Goal: Information Seeking & Learning: Learn about a topic

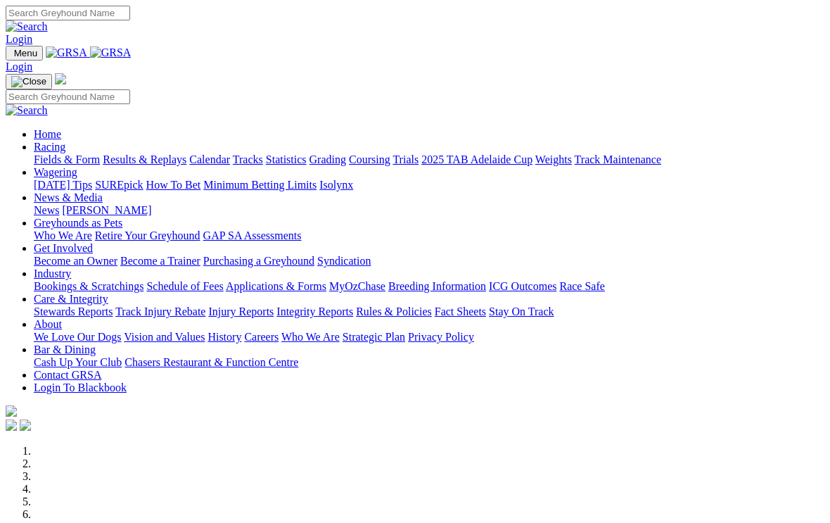
scroll to position [479, 0]
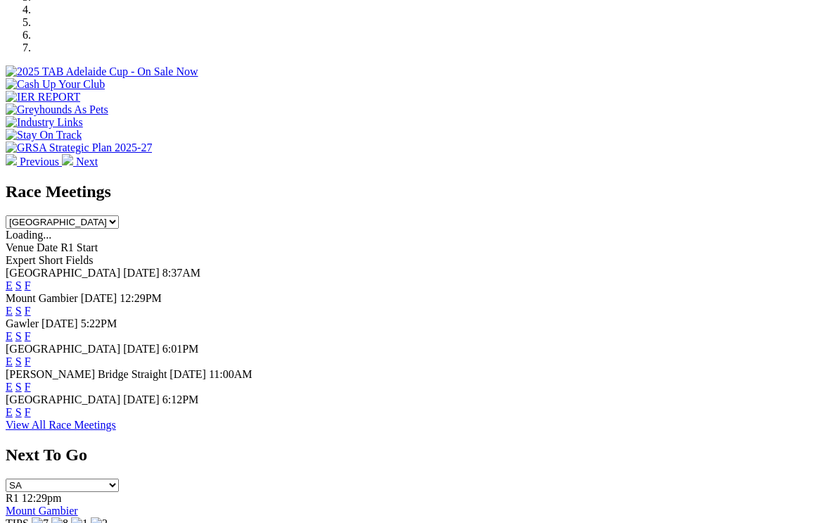
click at [31, 406] on link "F" at bounding box center [28, 412] width 6 height 12
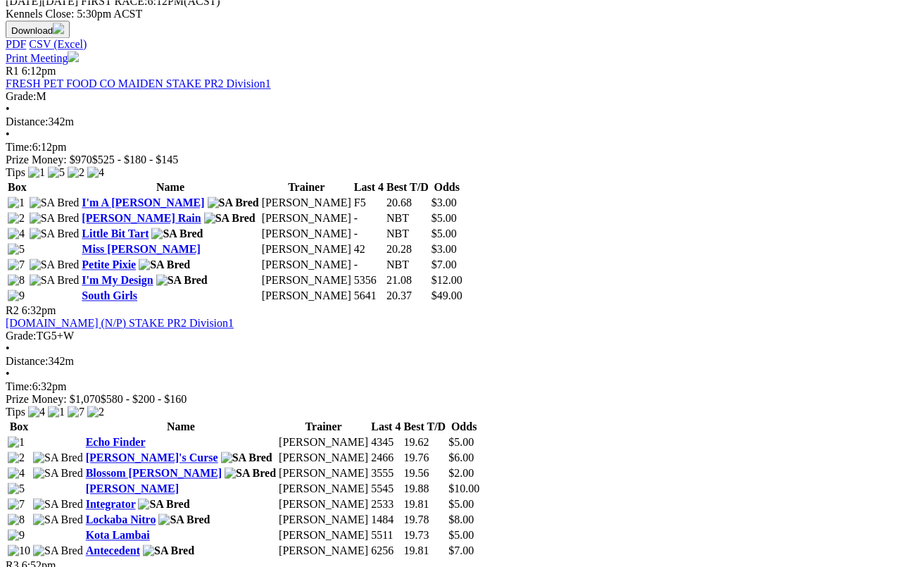
scroll to position [656, 0]
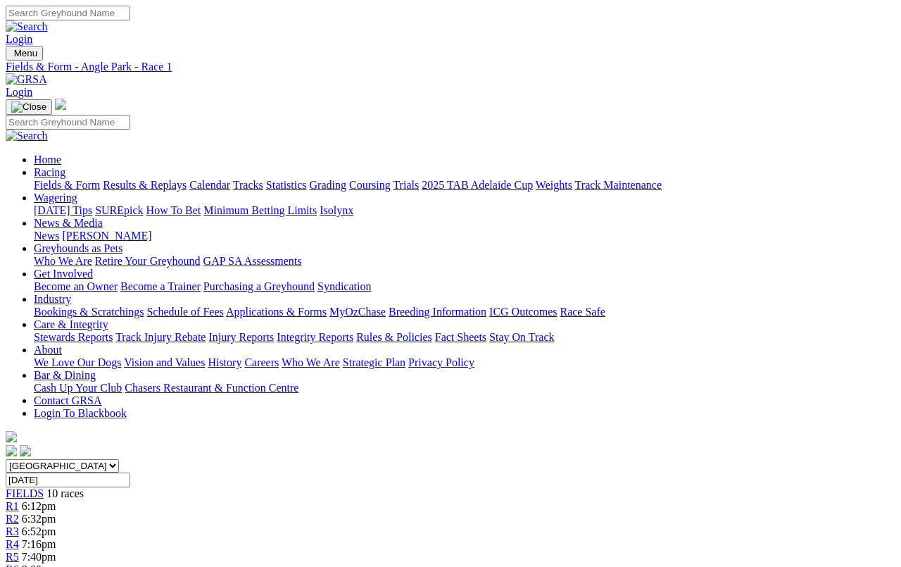
scroll to position [5, 0]
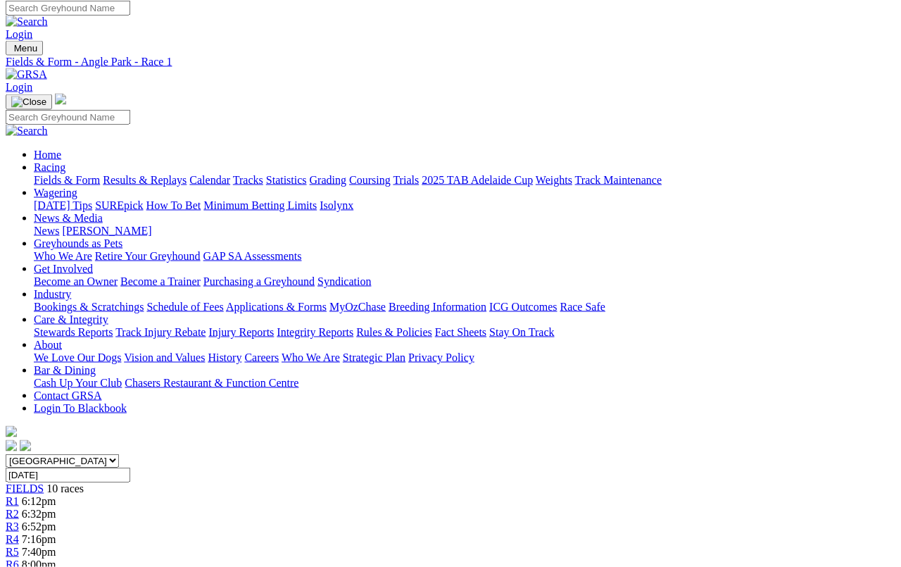
click at [56, 507] on span "6:32pm" at bounding box center [39, 513] width 34 height 12
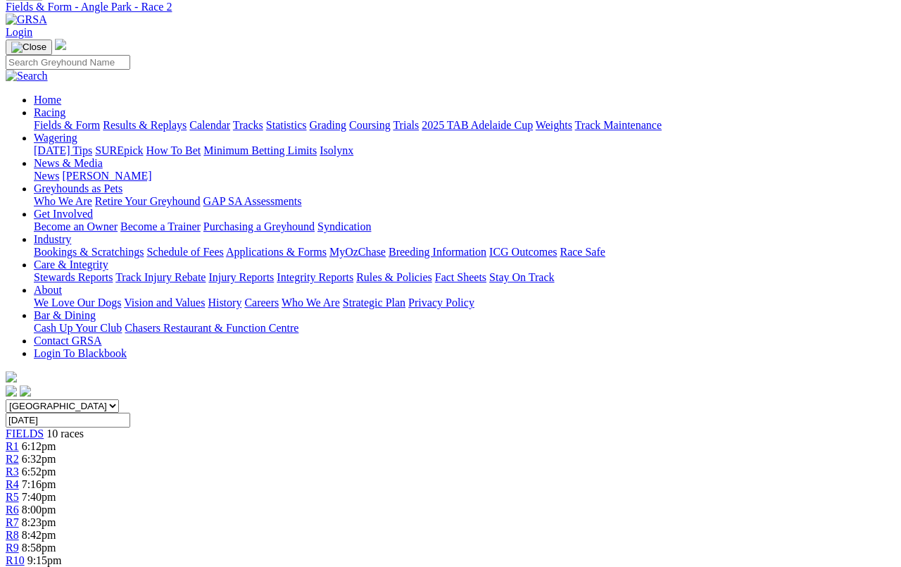
scroll to position [58, 0]
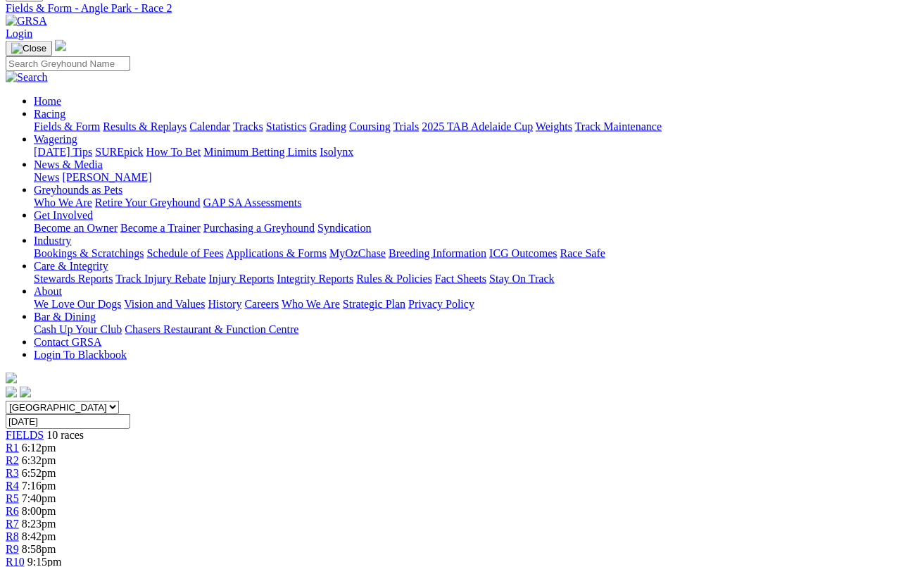
click at [19, 467] on span "R3" at bounding box center [12, 473] width 13 height 12
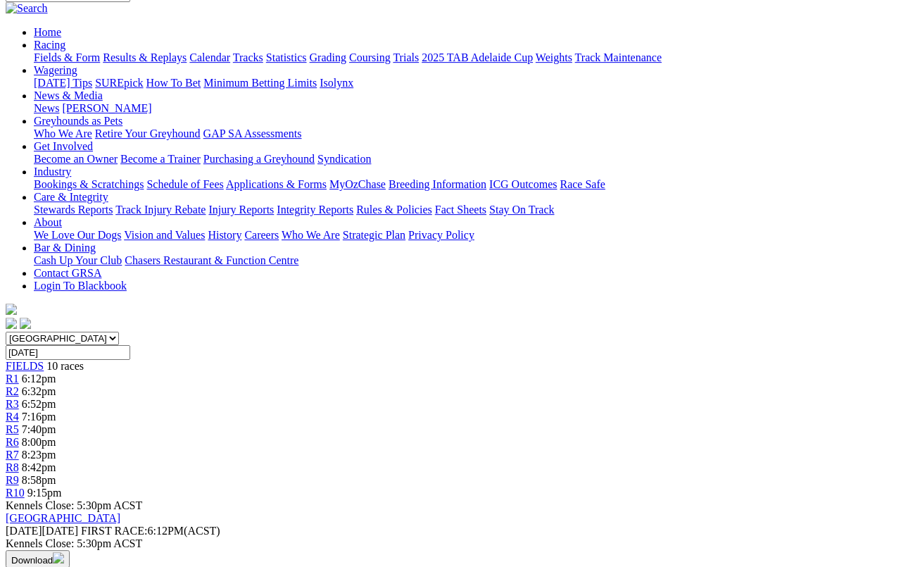
scroll to position [107, 0]
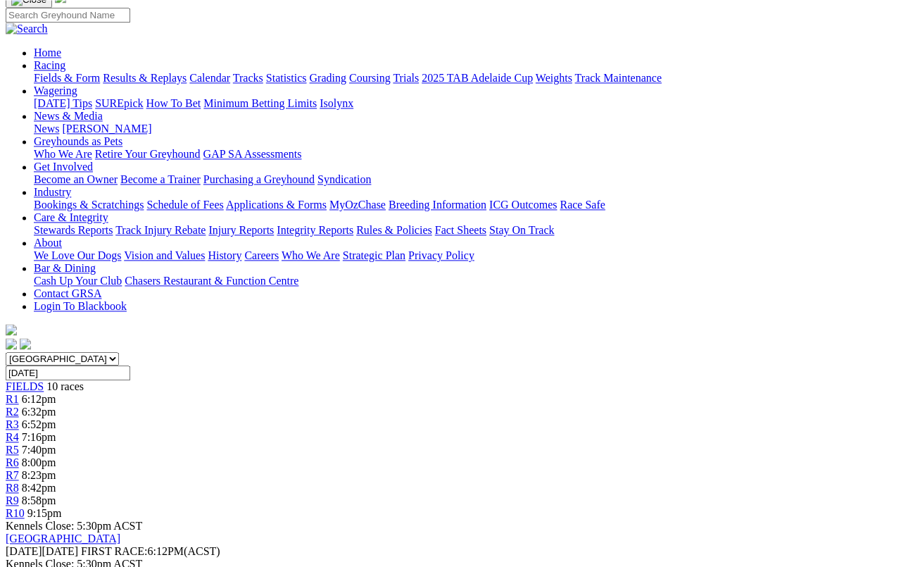
click at [19, 431] on span "R4" at bounding box center [12, 437] width 13 height 12
